Goal: Task Accomplishment & Management: Use online tool/utility

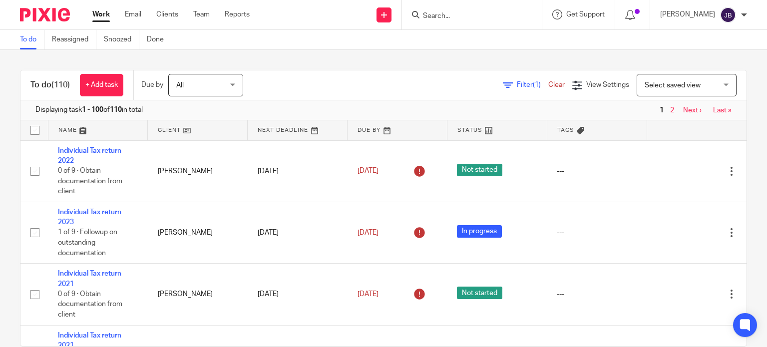
click at [484, 17] on input "Search" at bounding box center [467, 16] width 90 height 9
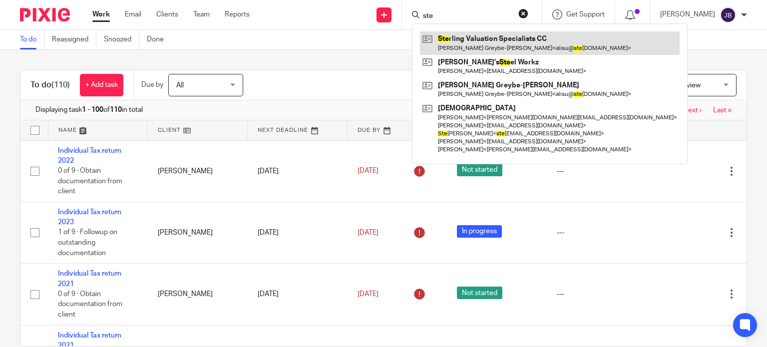
type input "ste"
drag, startPoint x: 489, startPoint y: 45, endPoint x: 487, endPoint y: 39, distance: 6.3
click at [489, 45] on link at bounding box center [550, 42] width 260 height 23
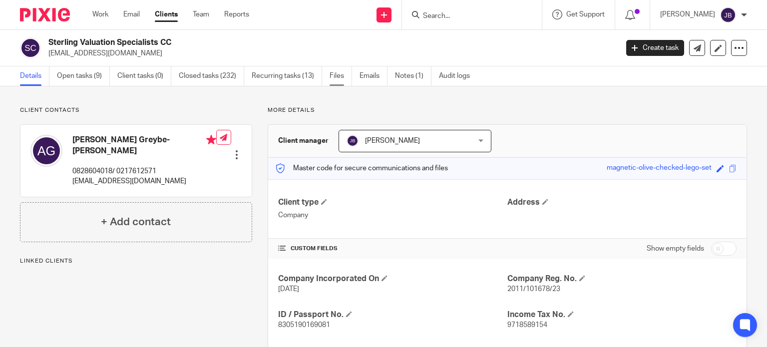
click at [346, 78] on link "Files" at bounding box center [340, 75] width 22 height 19
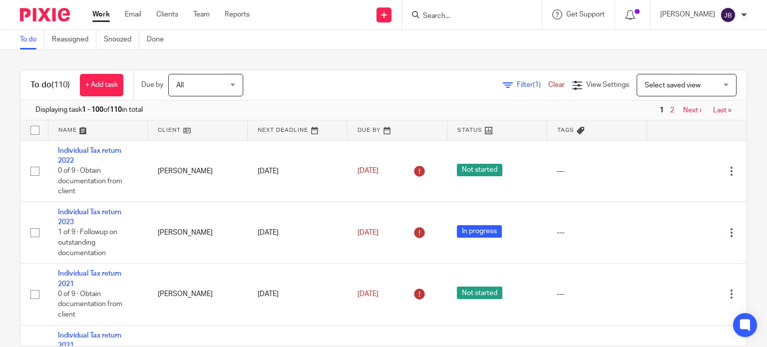
click at [512, 20] on input "Search" at bounding box center [467, 16] width 90 height 9
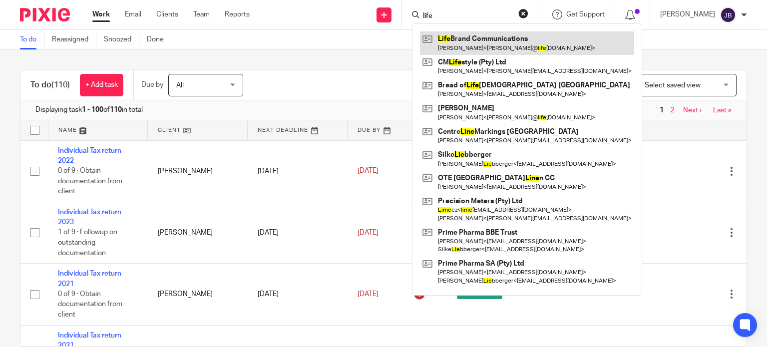
type input "life"
click at [501, 44] on link at bounding box center [527, 42] width 214 height 23
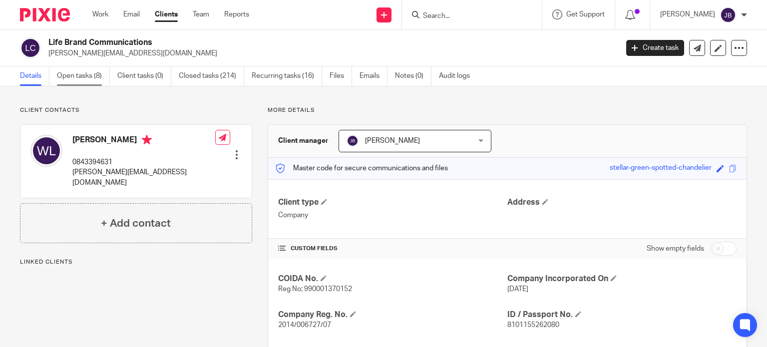
click at [81, 73] on link "Open tasks (8)" at bounding box center [83, 75] width 53 height 19
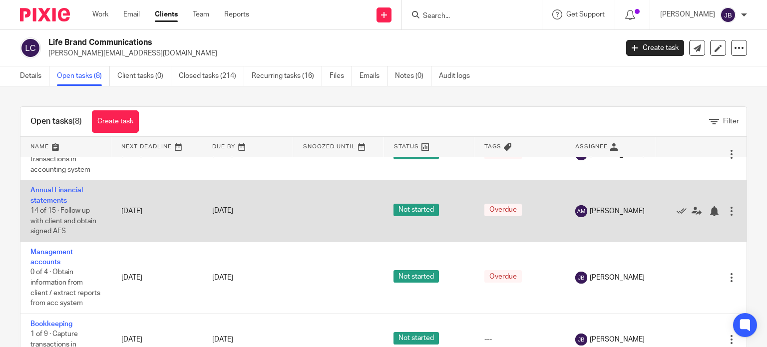
scroll to position [50, 0]
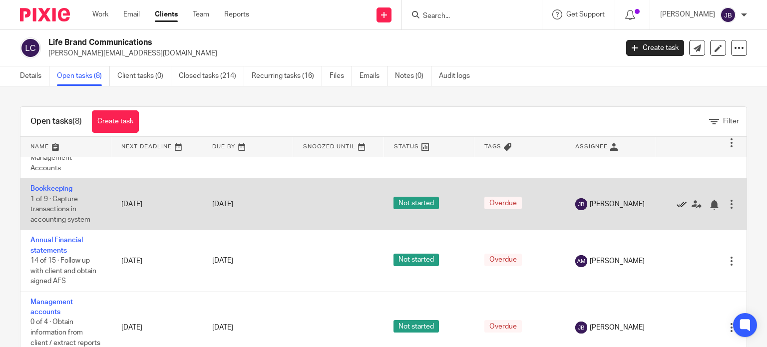
click at [676, 203] on icon at bounding box center [681, 205] width 10 height 10
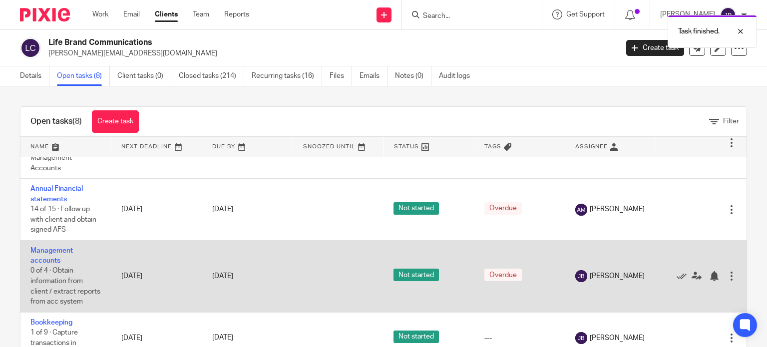
scroll to position [100, 0]
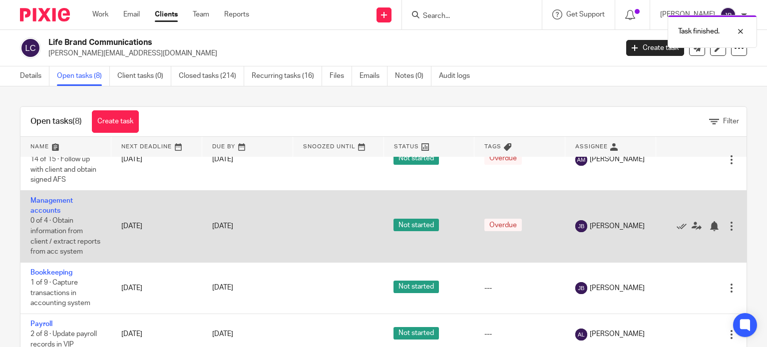
click at [38, 205] on td "Management accounts 0 of 4 · Obtain information from client / extract reports f…" at bounding box center [65, 226] width 91 height 72
click at [51, 201] on link "Management accounts" at bounding box center [51, 205] width 42 height 17
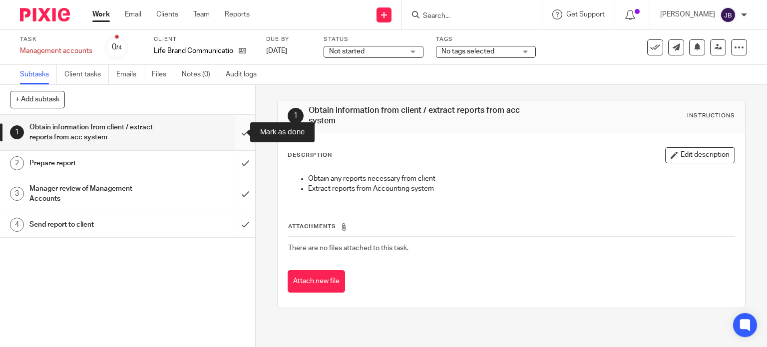
click at [238, 130] on input "submit" at bounding box center [127, 132] width 255 height 35
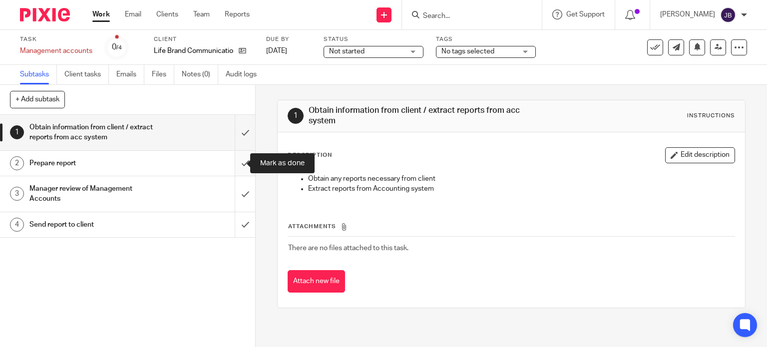
click at [236, 157] on input "submit" at bounding box center [127, 163] width 255 height 25
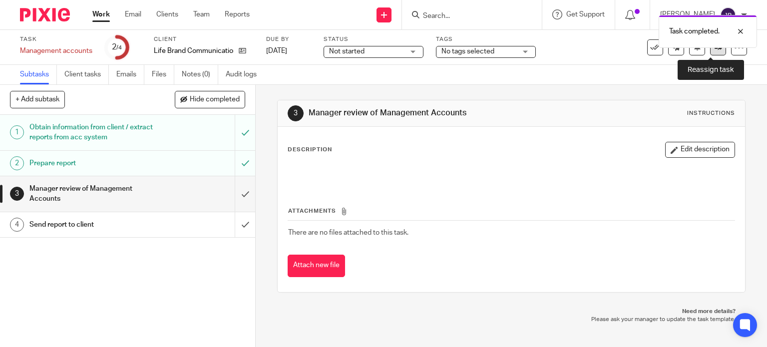
click at [714, 49] on icon at bounding box center [717, 46] width 7 height 7
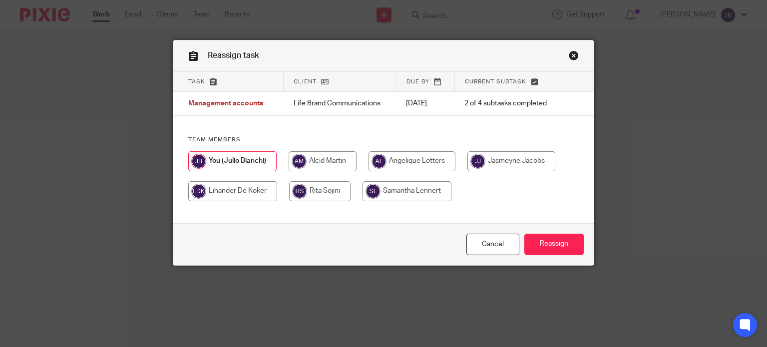
click at [308, 161] on input "radio" at bounding box center [323, 161] width 68 height 20
radio input "true"
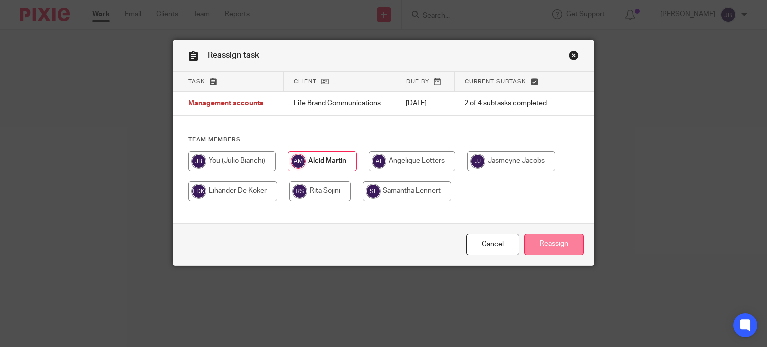
click at [547, 241] on input "Reassign" at bounding box center [553, 244] width 59 height 21
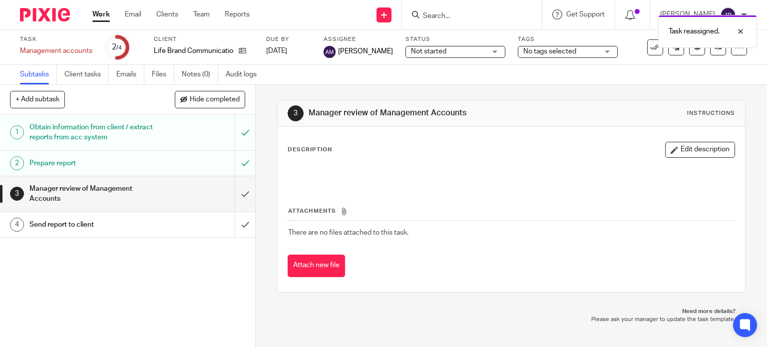
click at [100, 13] on link "Work" at bounding box center [100, 14] width 17 height 10
